Goal: Navigation & Orientation: Find specific page/section

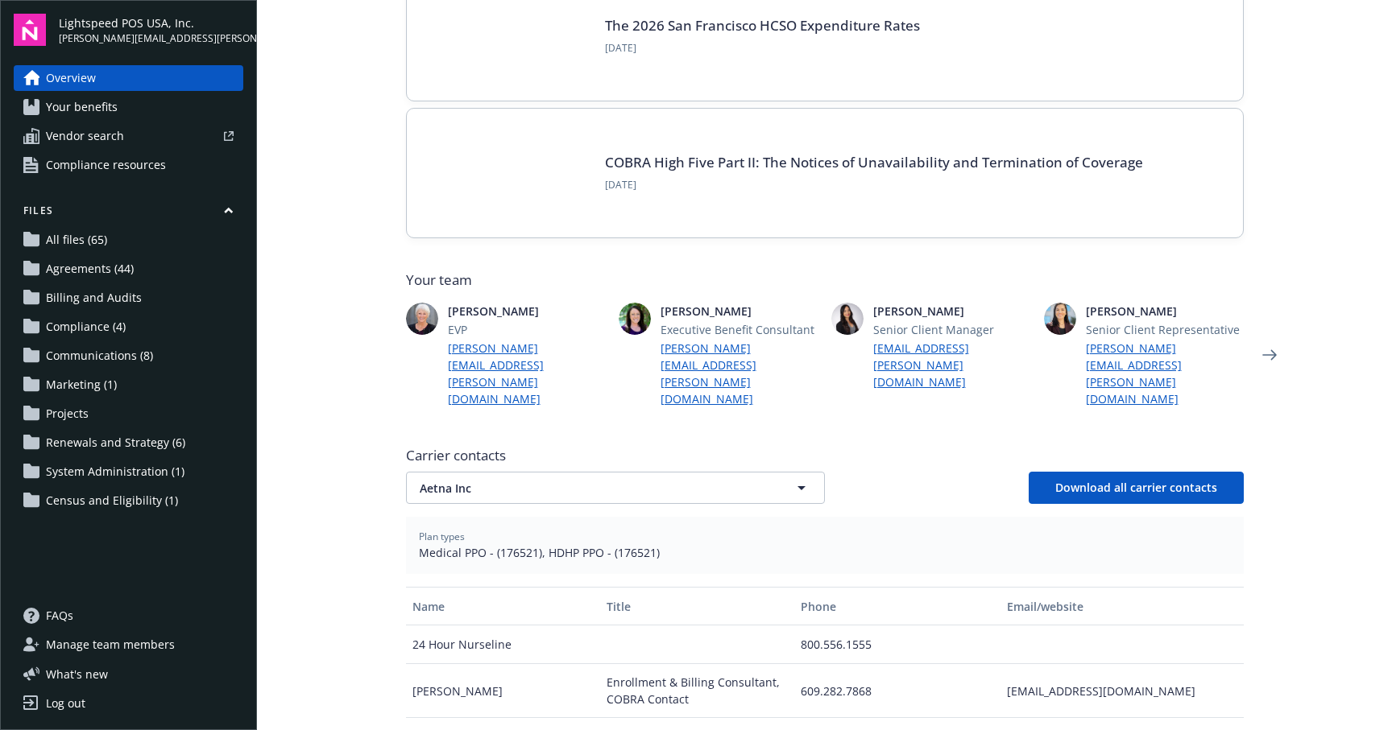
scroll to position [322, 0]
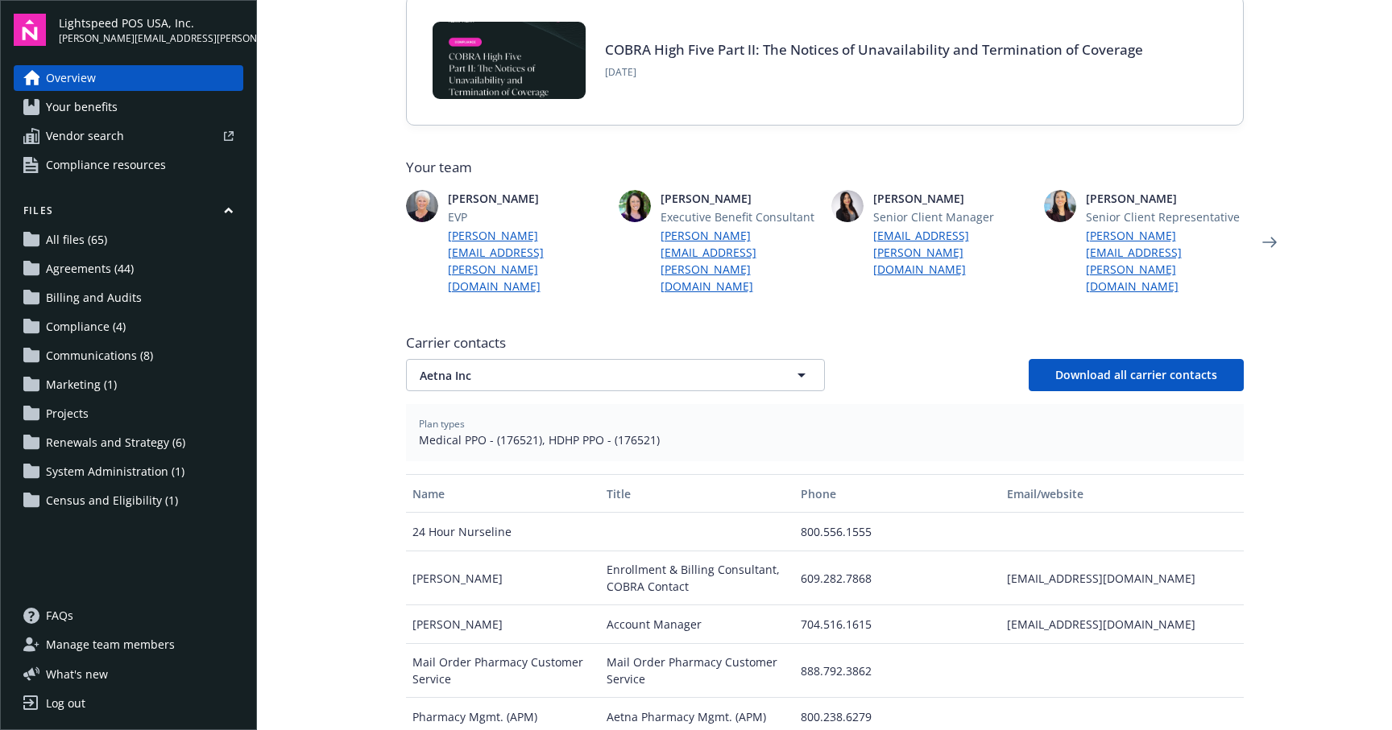
click at [110, 438] on span "Renewals and Strategy (6)" at bounding box center [115, 443] width 139 height 26
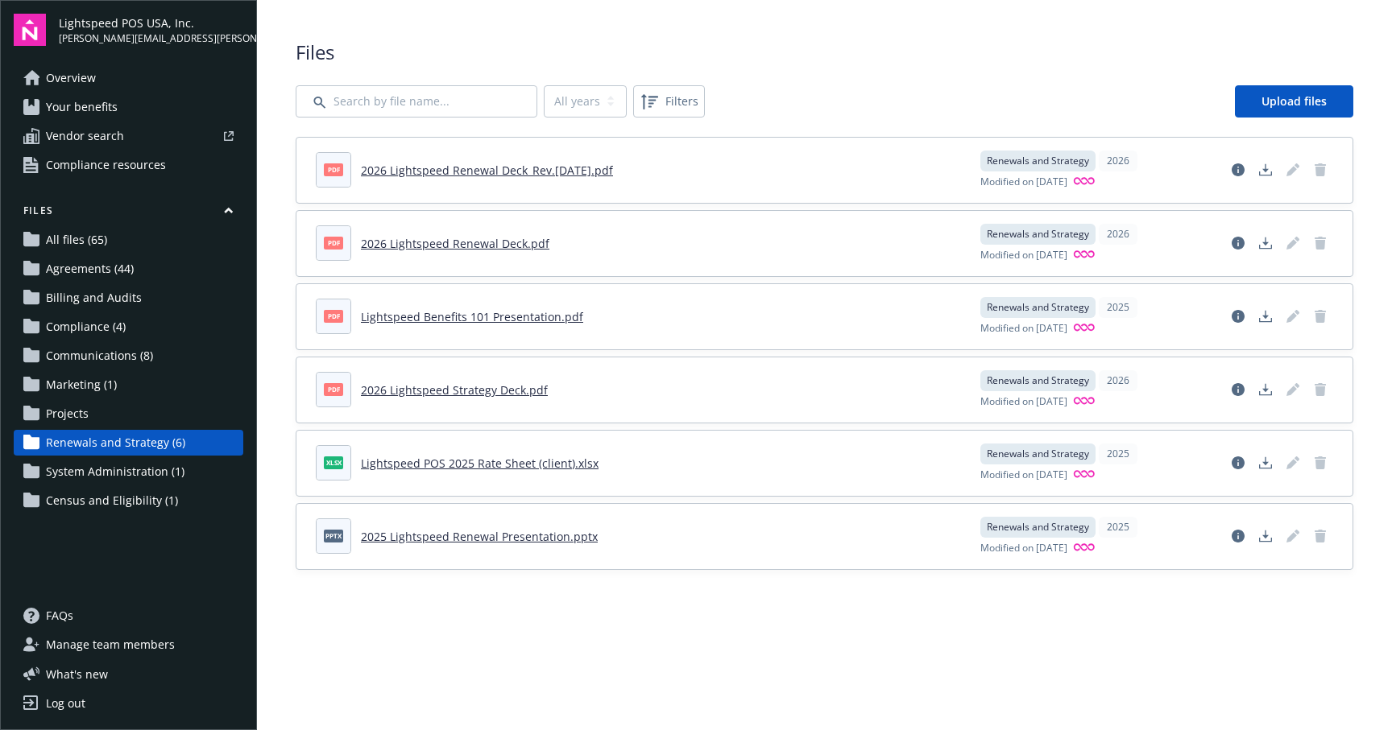
click at [131, 388] on link "Marketing (1)" at bounding box center [129, 385] width 230 height 26
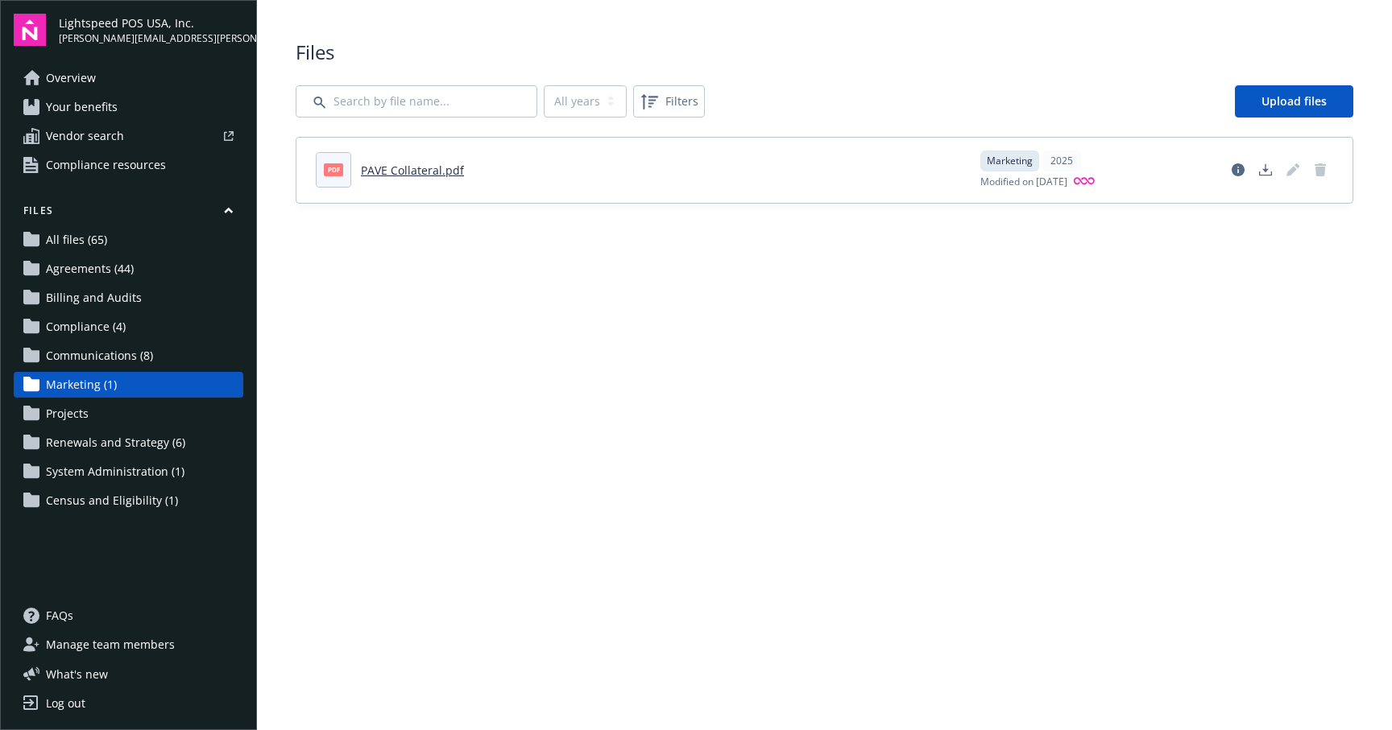
click at [118, 449] on span "Renewals and Strategy (6)" at bounding box center [115, 443] width 139 height 26
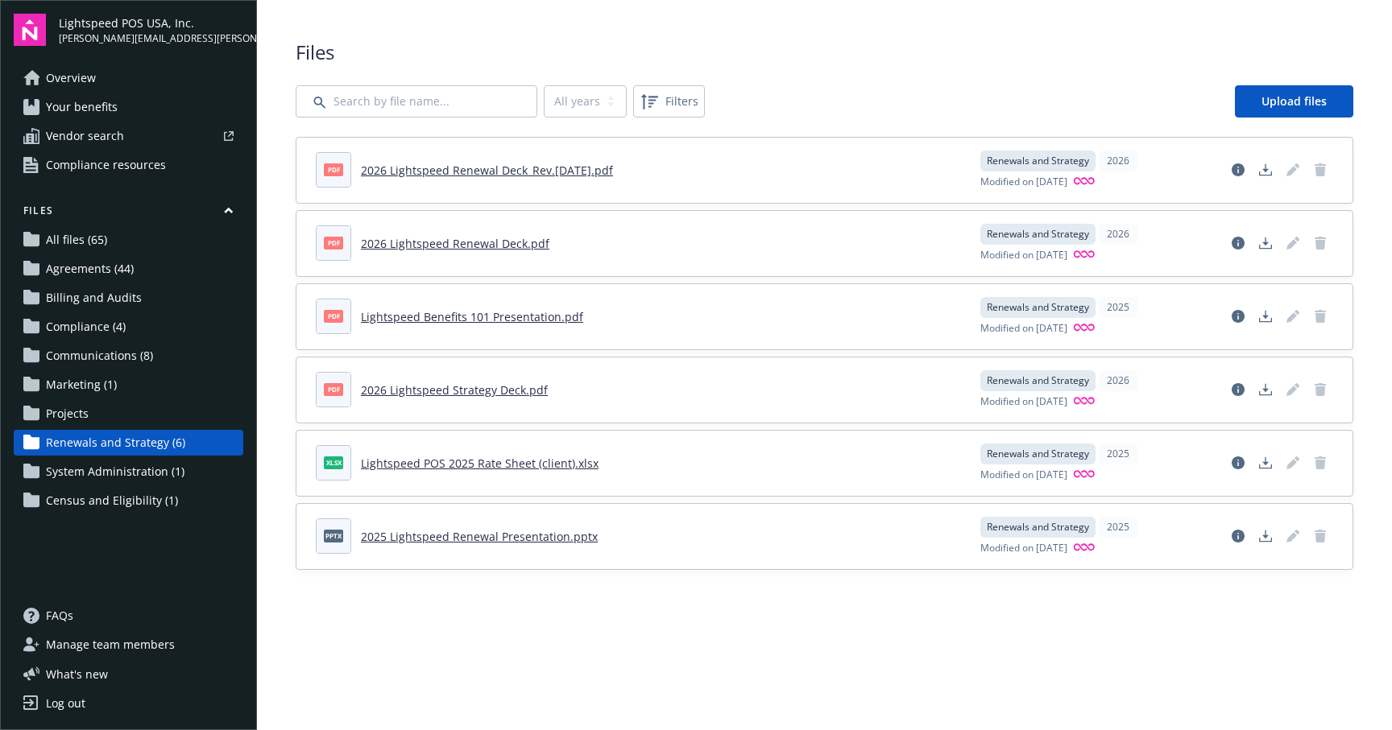
click at [117, 468] on span "System Administration (1)" at bounding box center [115, 472] width 139 height 26
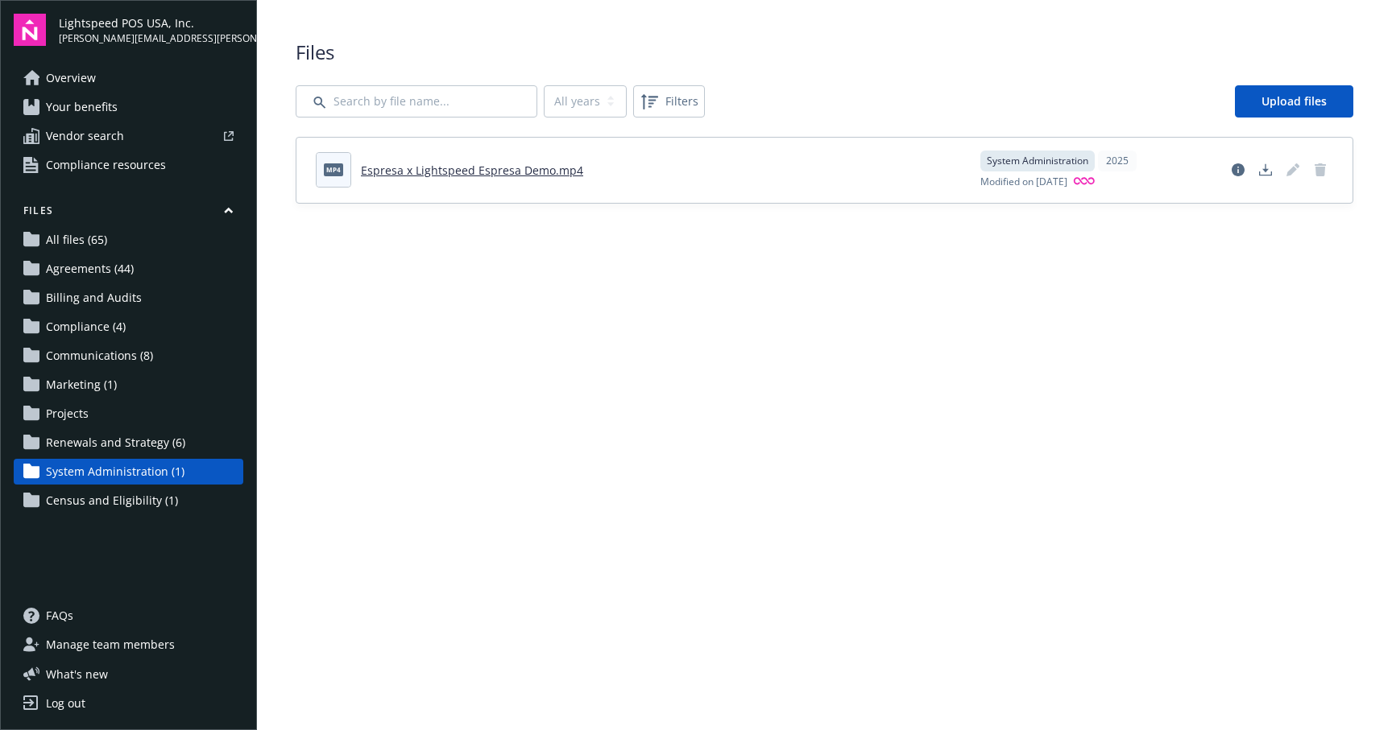
click at [119, 501] on span "Census and Eligibility (1)" at bounding box center [112, 501] width 132 height 26
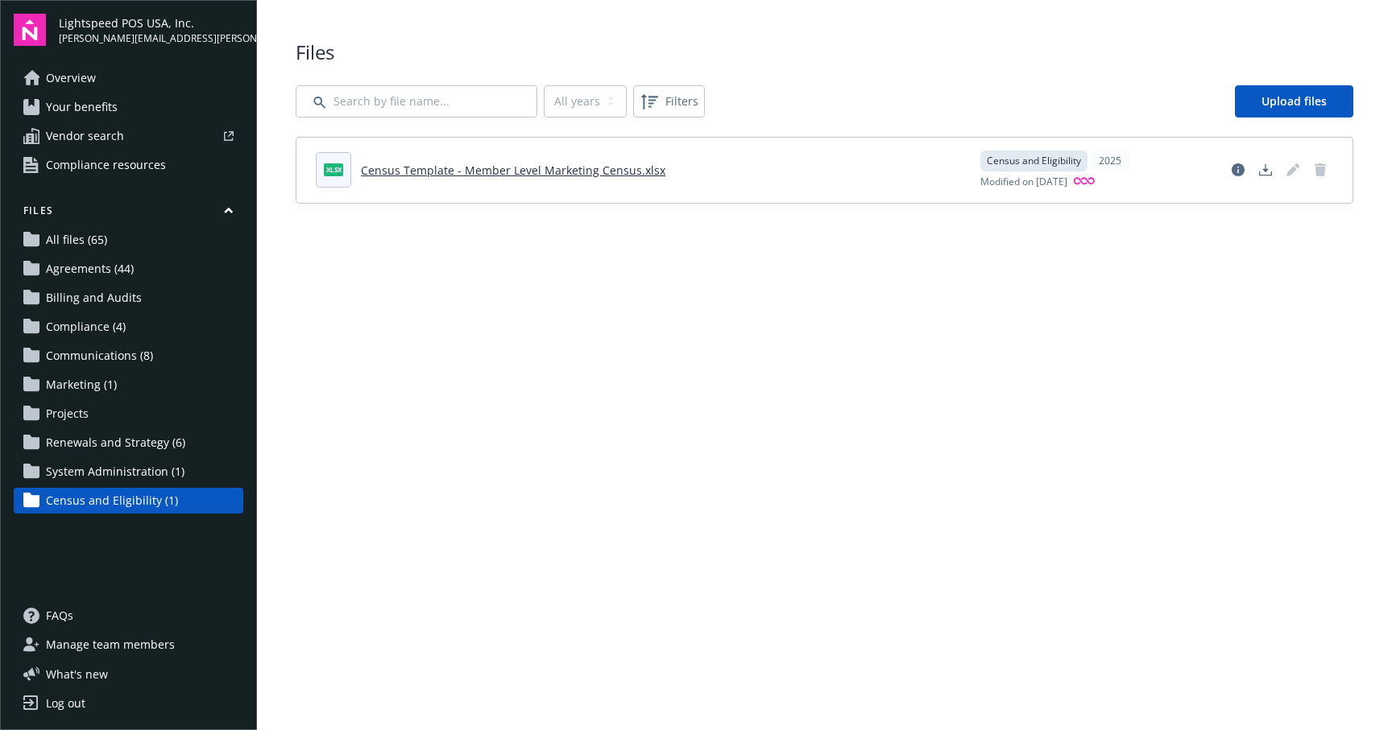
click at [95, 377] on span "Marketing (1)" at bounding box center [81, 385] width 71 height 26
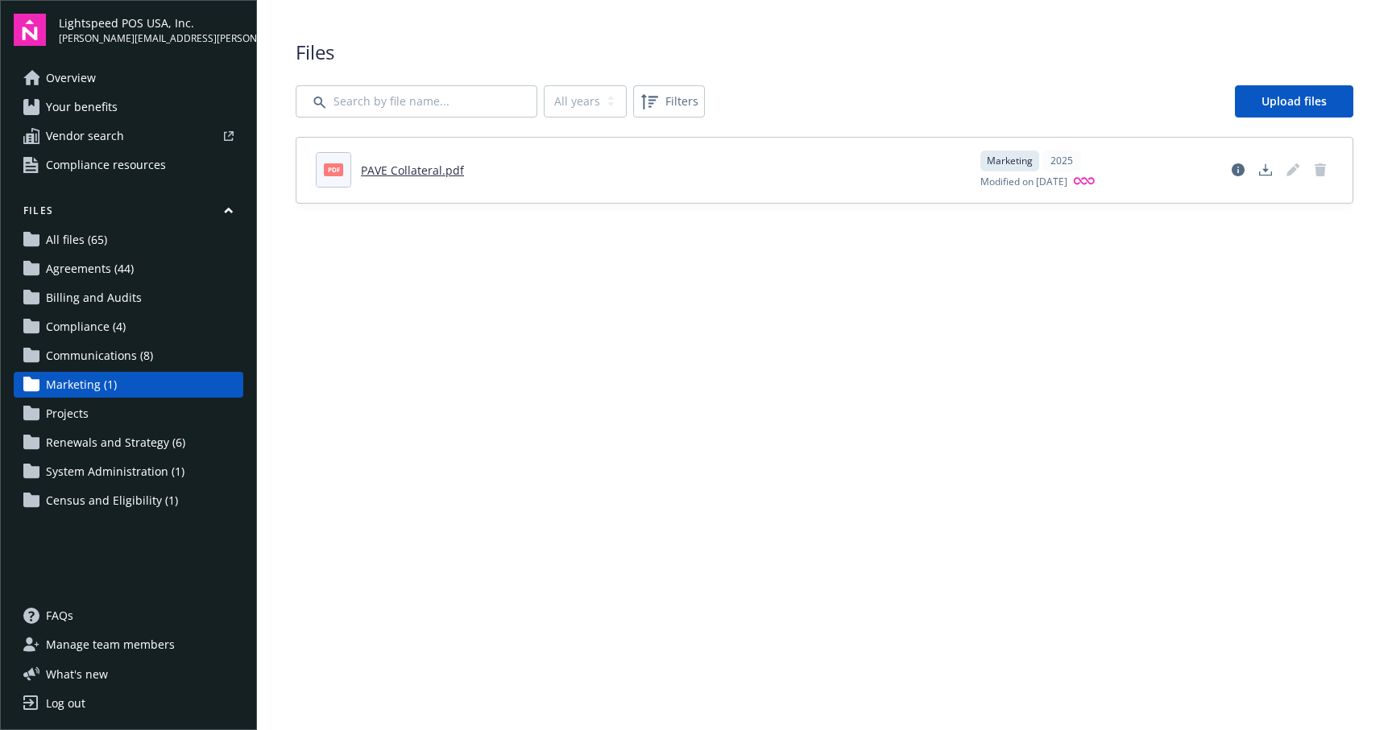
click at [97, 350] on span "Communications (8)" at bounding box center [99, 356] width 107 height 26
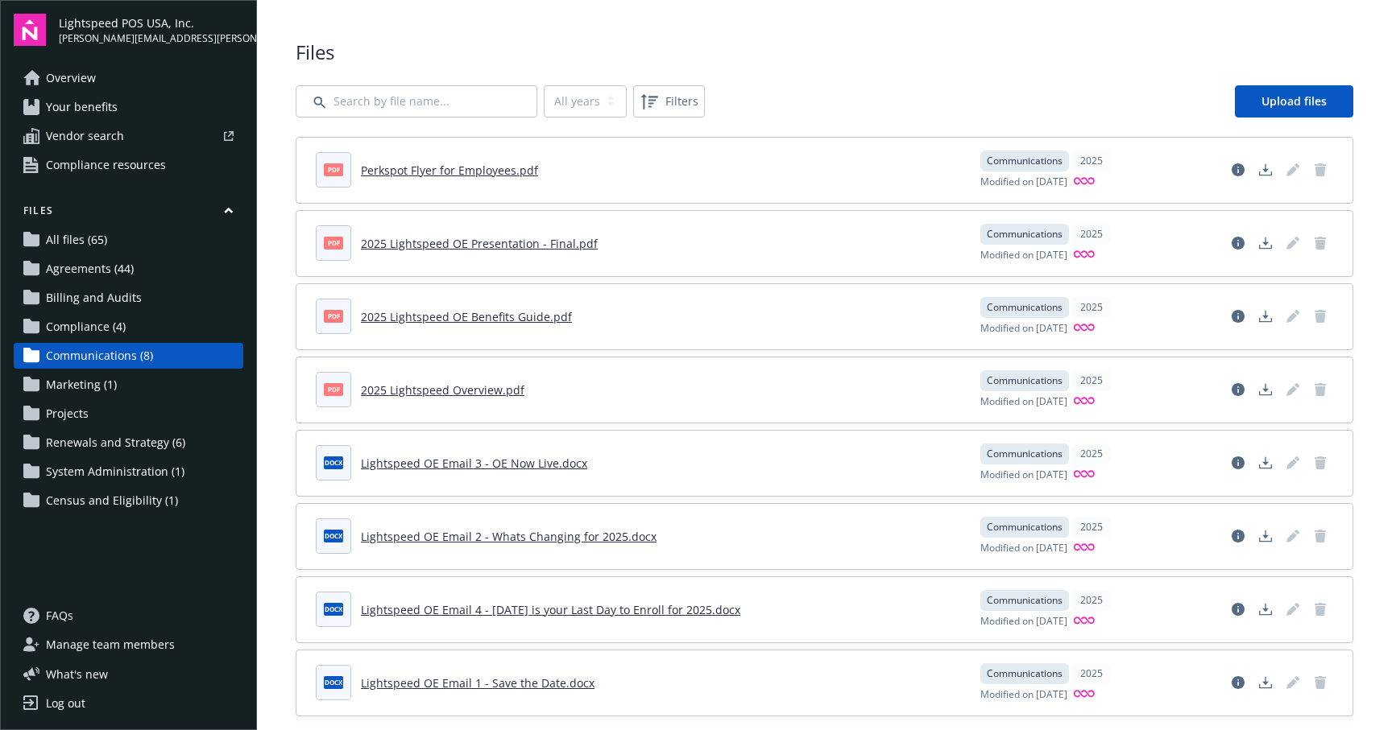
scroll to position [24, 0]
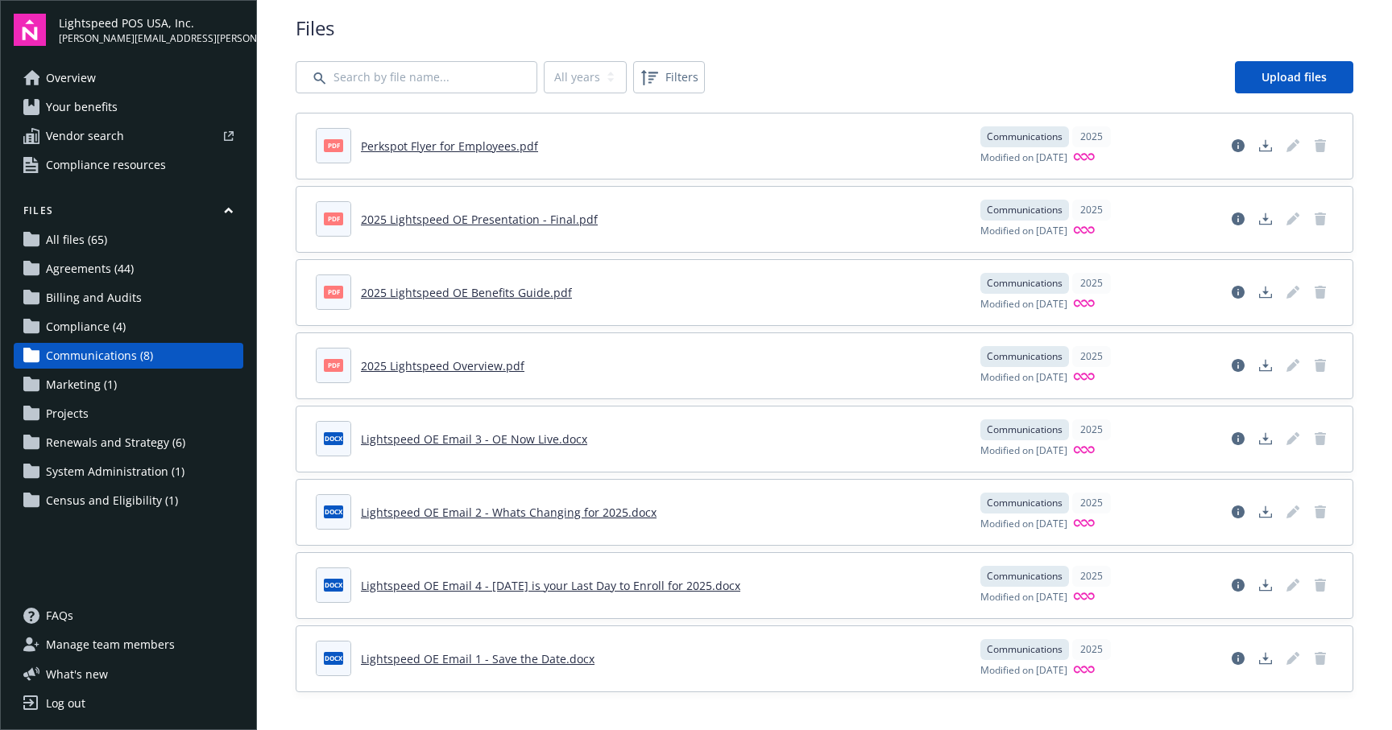
click at [136, 329] on link "Compliance (4)" at bounding box center [129, 327] width 230 height 26
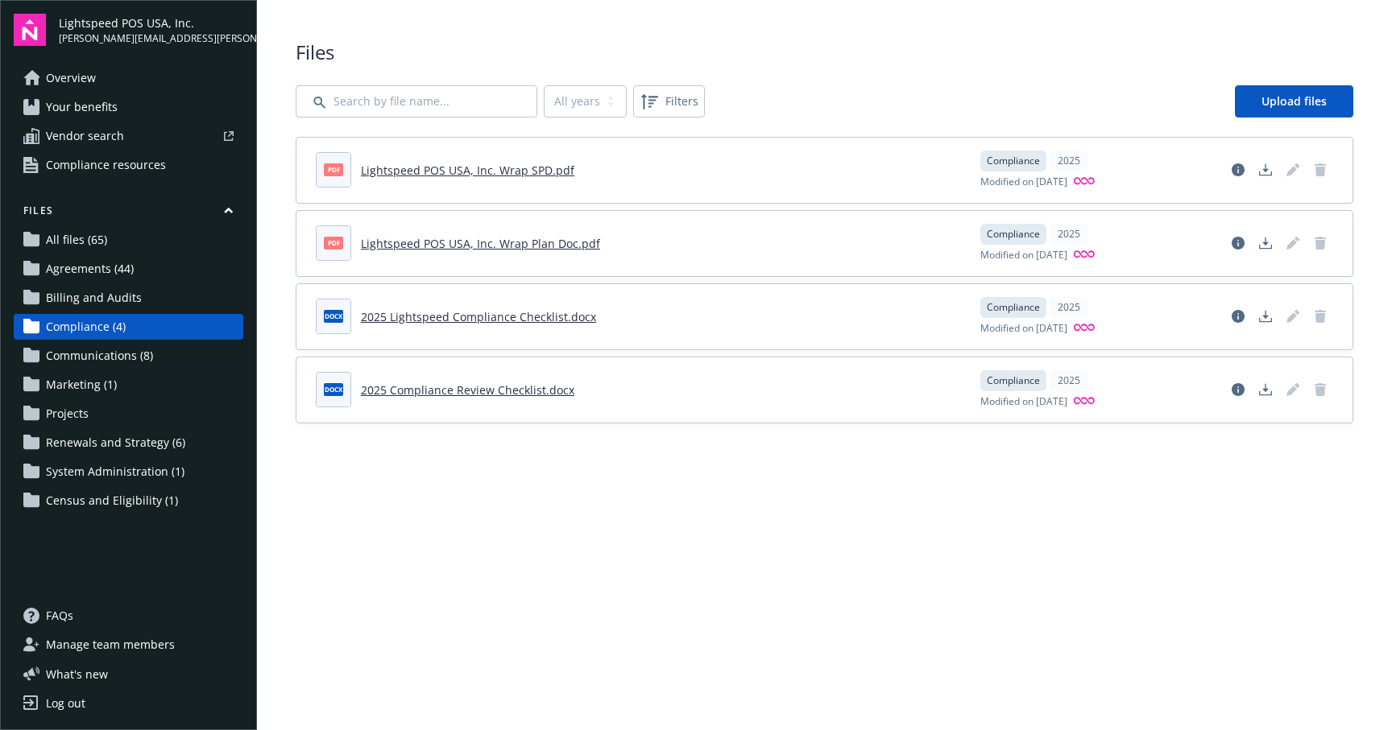
click at [134, 302] on span "Billing and Audits" at bounding box center [94, 298] width 96 height 26
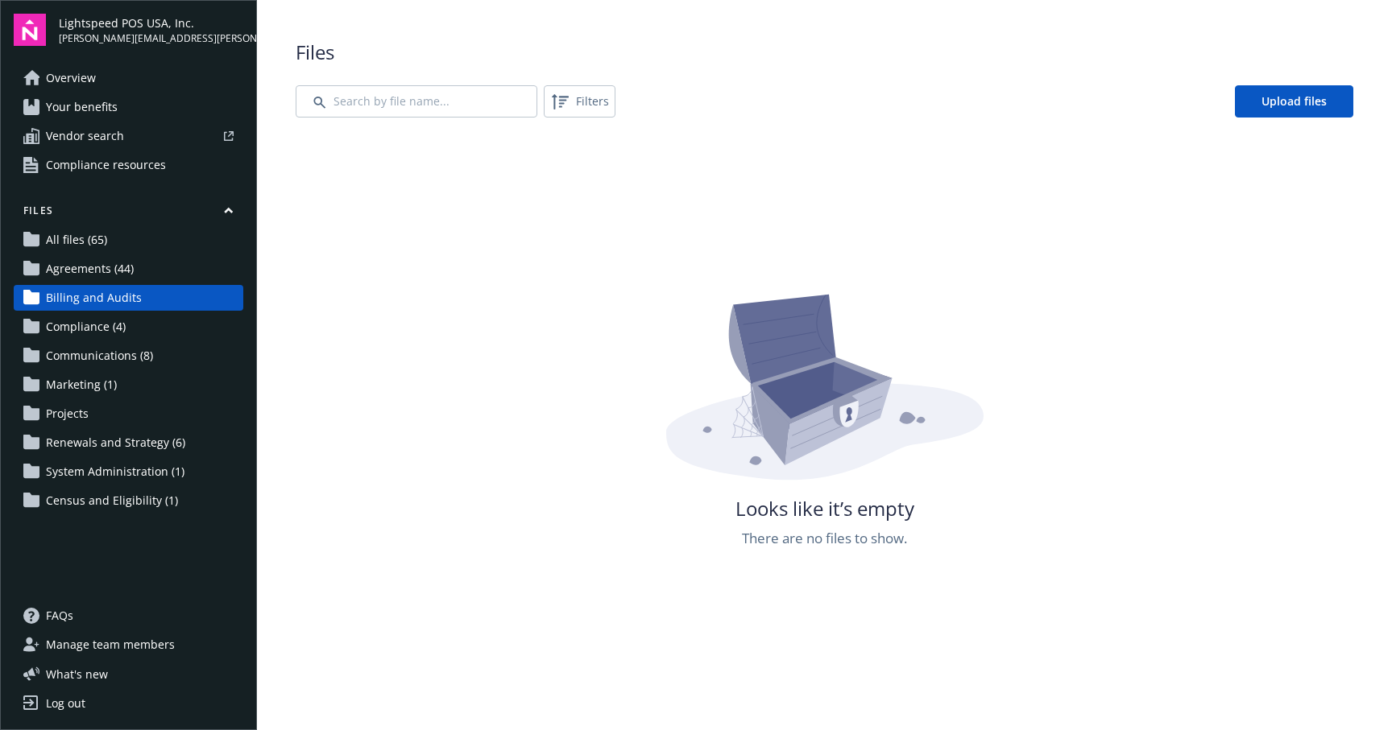
click at [134, 271] on link "Agreements (44)" at bounding box center [129, 269] width 230 height 26
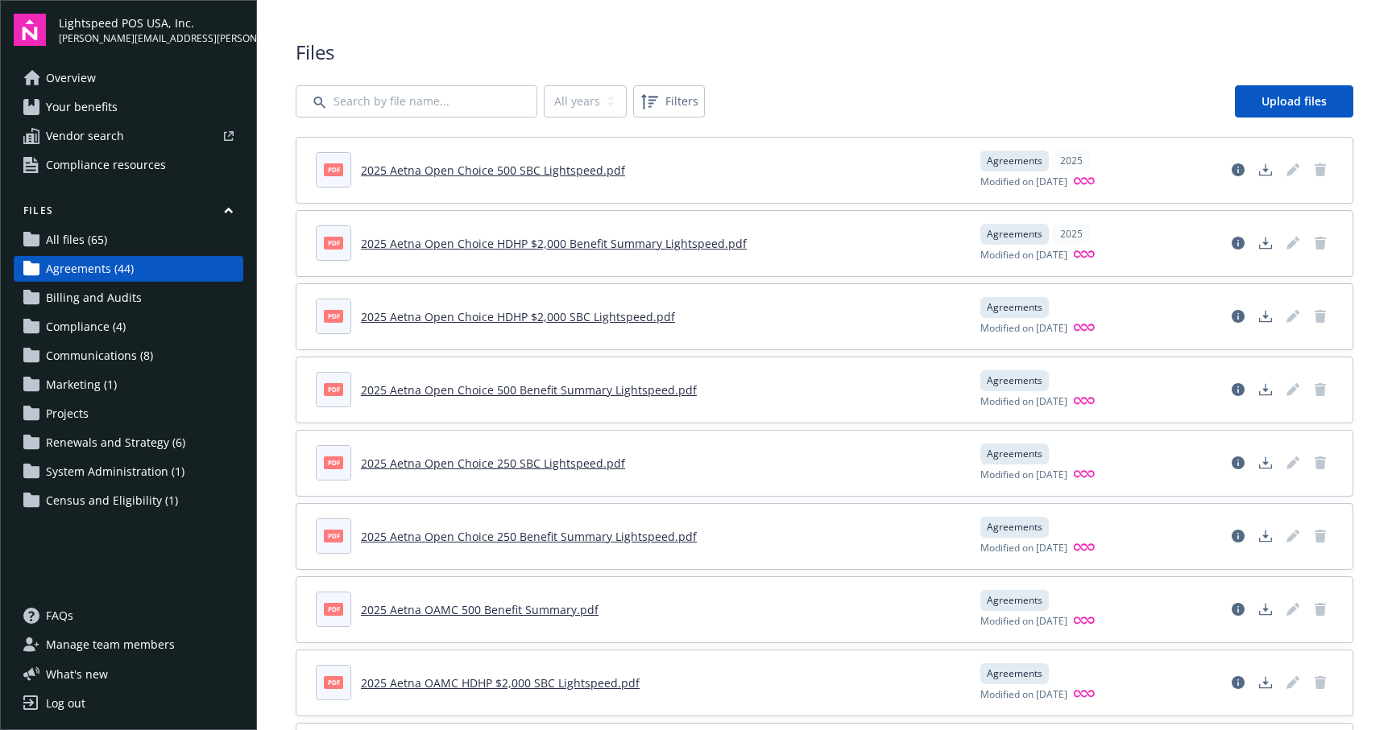
click at [128, 245] on link "All files (65)" at bounding box center [129, 240] width 230 height 26
